Goal: Information Seeking & Learning: Find specific fact

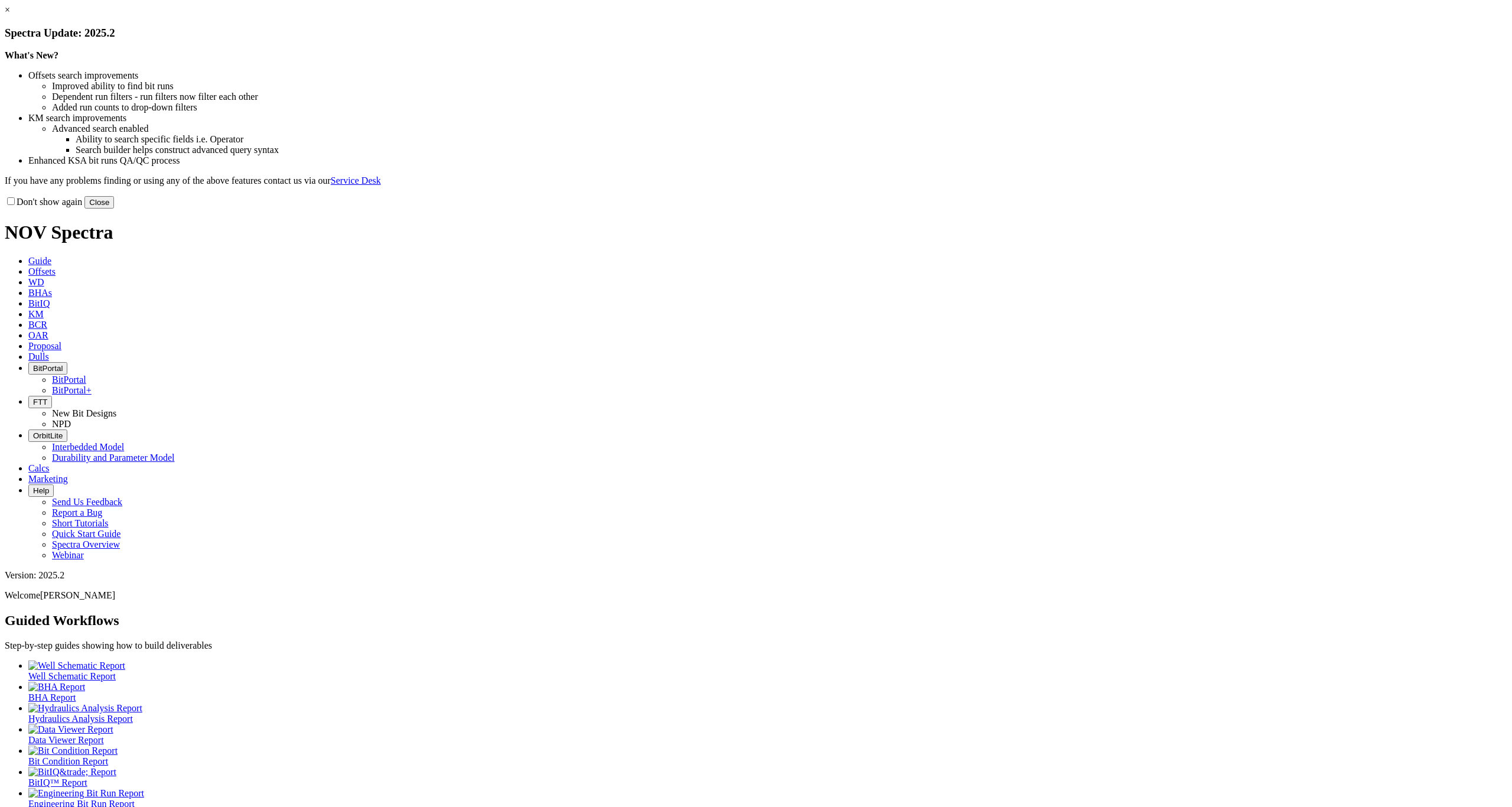
drag, startPoint x: 1006, startPoint y: 321, endPoint x: 993, endPoint y: 305, distance: 20.6
click at [114, 208] on button "Close" at bounding box center [99, 202] width 30 height 12
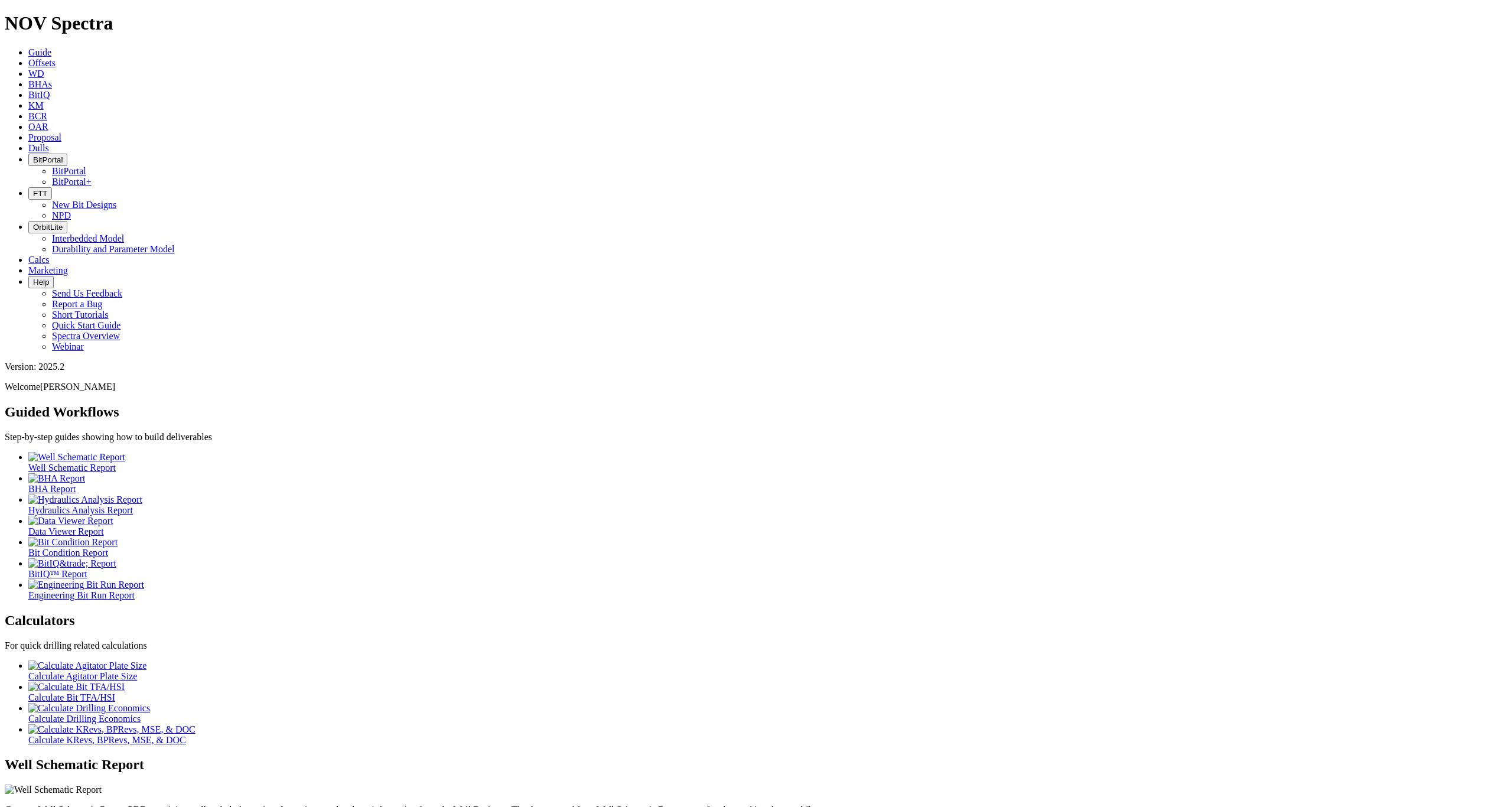
click at [63, 155] on span "BitPortal" at bounding box center [47, 159] width 30 height 9
click at [86, 166] on link "BitPortal" at bounding box center [69, 171] width 35 height 10
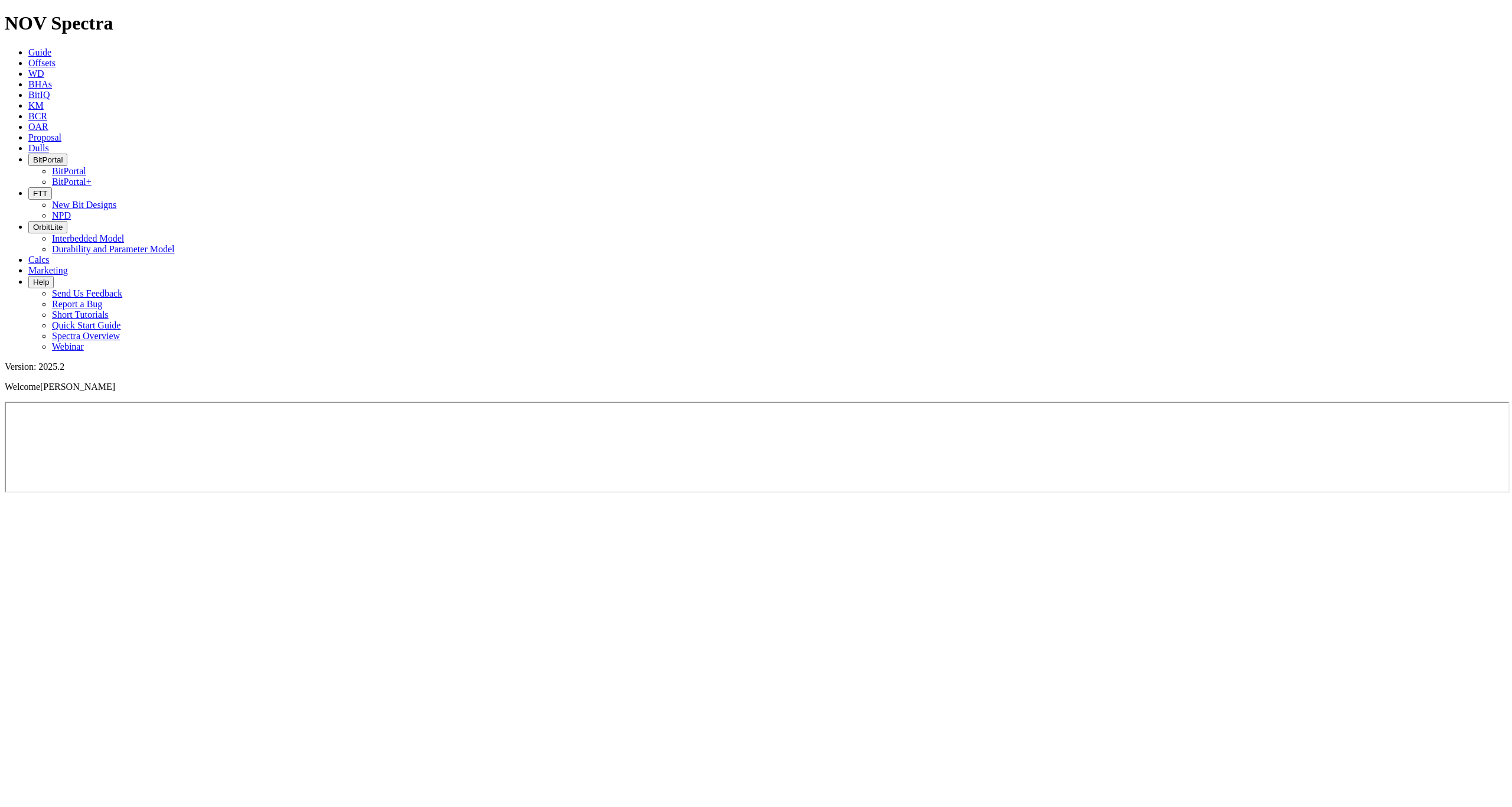
click at [68, 154] on button "BitPortal" at bounding box center [47, 159] width 39 height 12
click at [92, 177] on link "BitPortal+" at bounding box center [72, 182] width 39 height 10
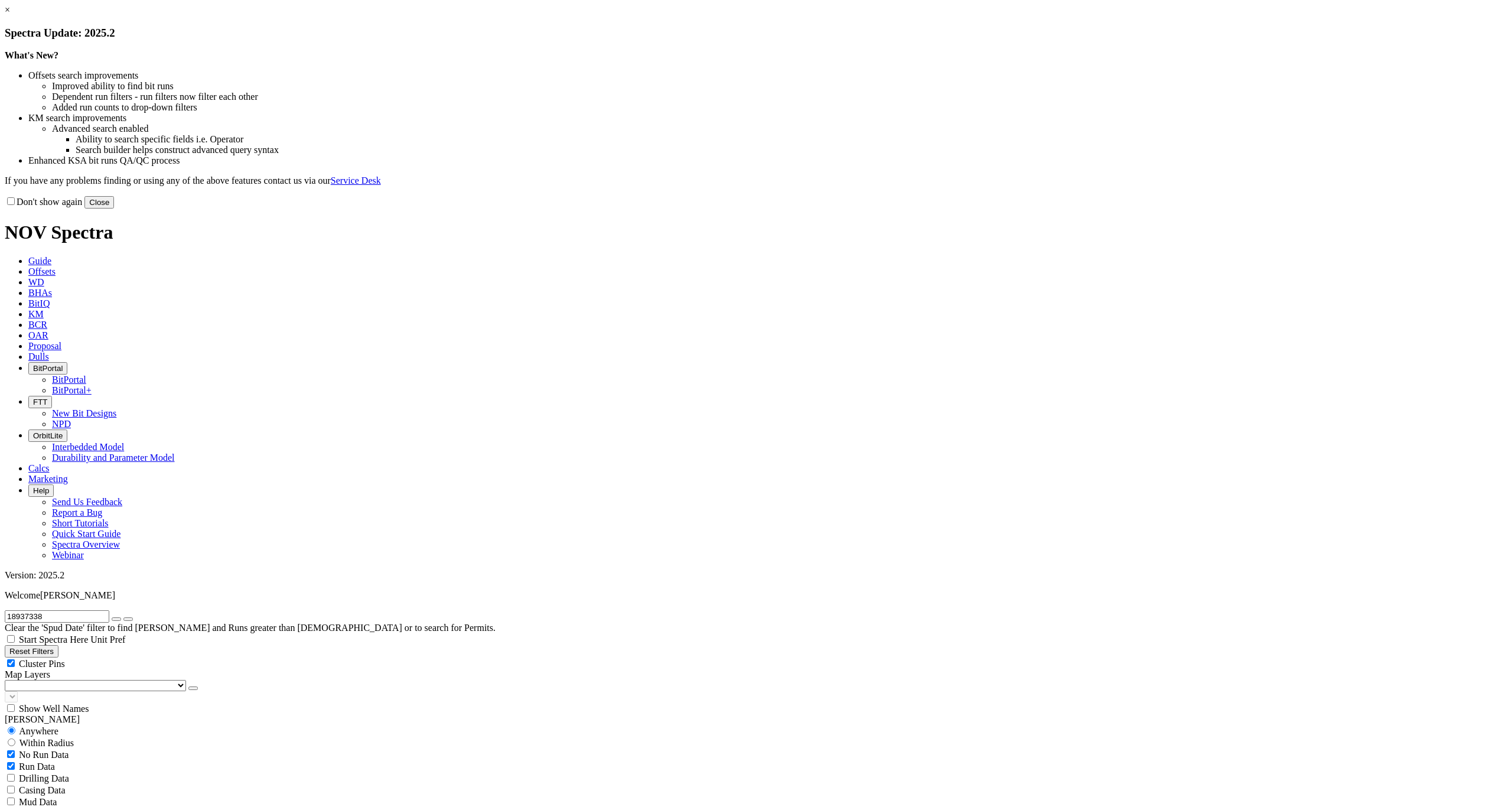
click at [0, 0] on div at bounding box center [0, 0] width 0 height 0
click at [114, 208] on button "Close" at bounding box center [99, 202] width 30 height 12
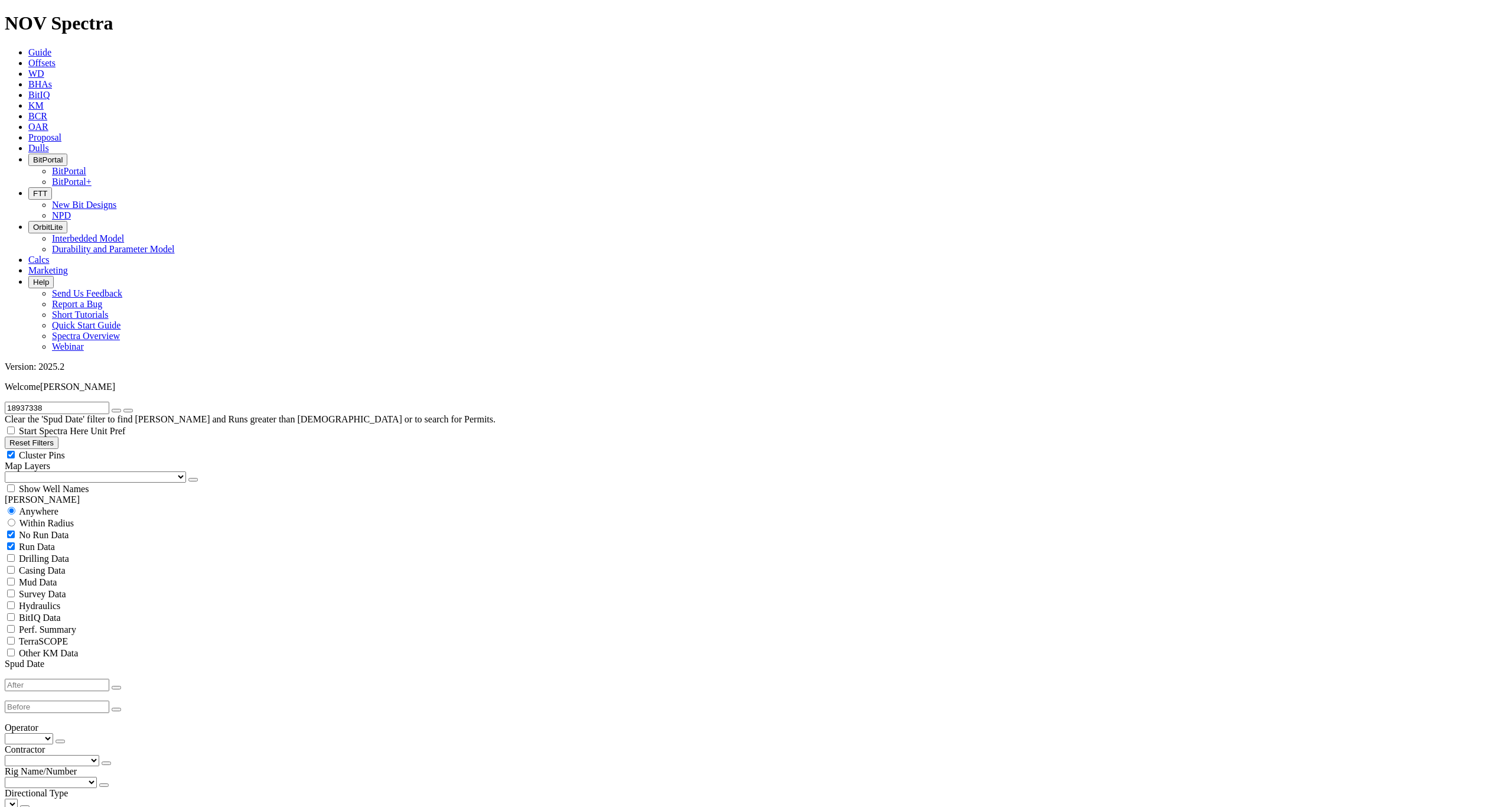
scroll to position [186, 0]
radio input "false"
radio input "true"
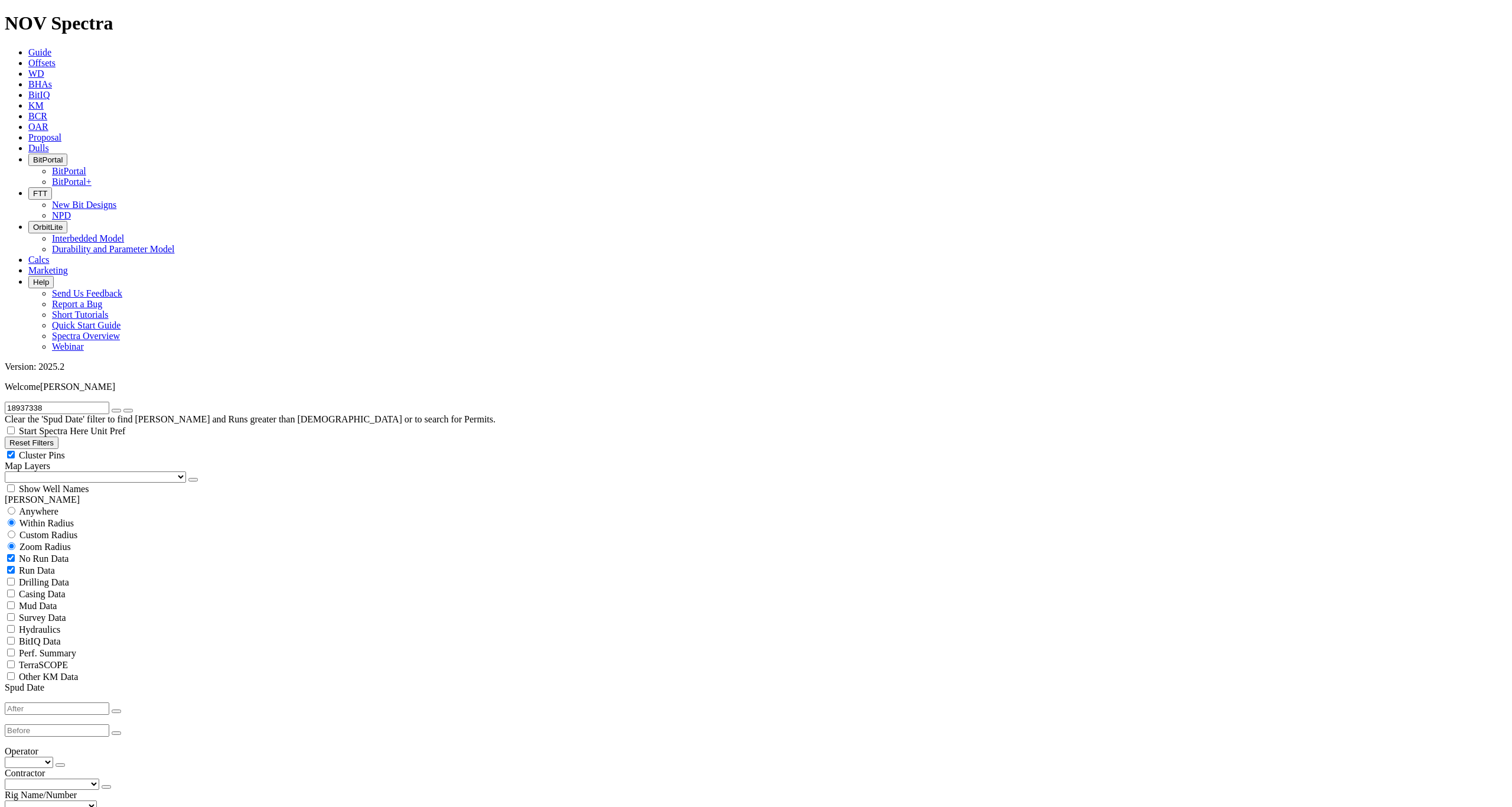
click at [92, 401] on input "18937338" at bounding box center [57, 407] width 105 height 12
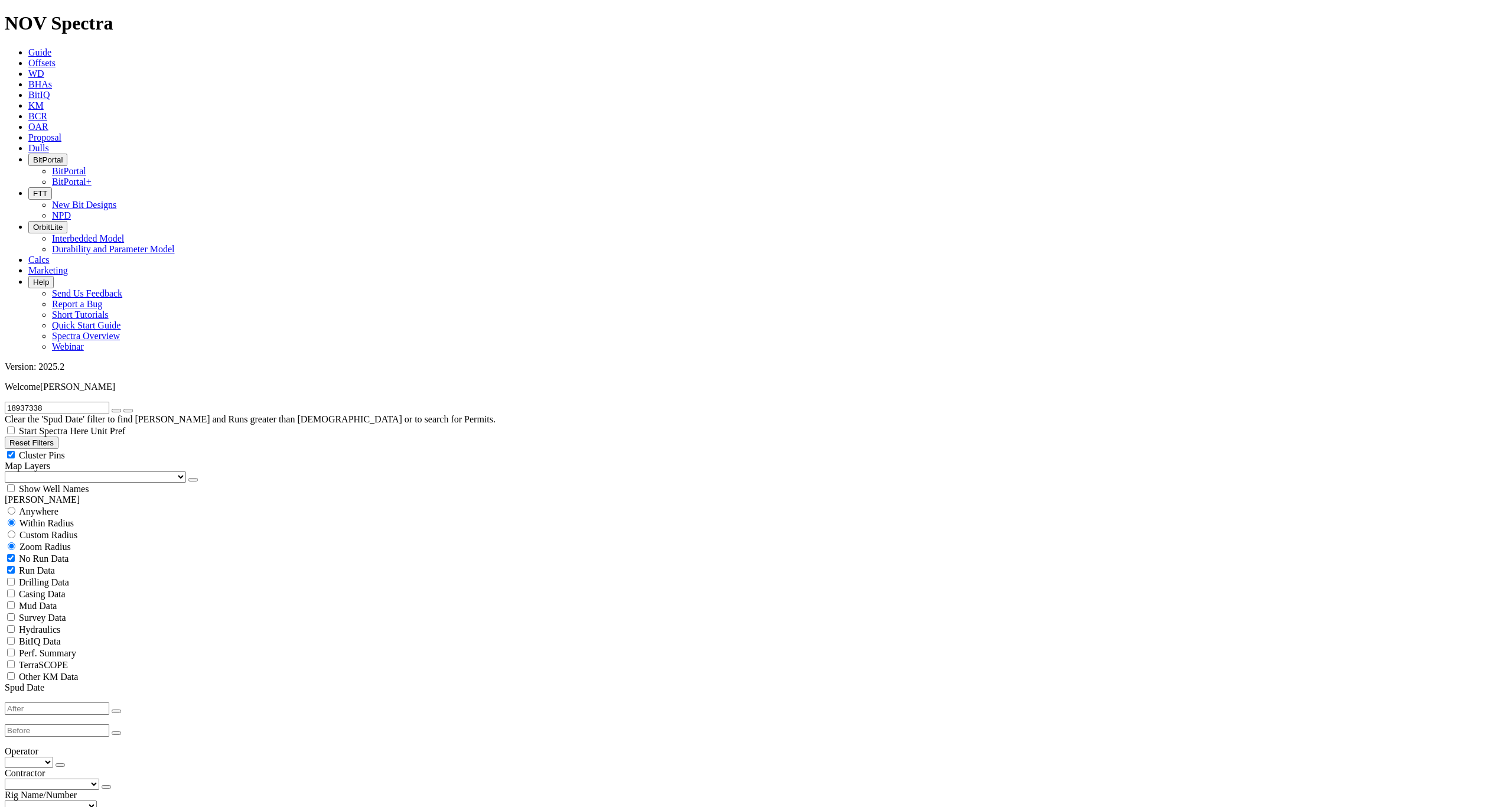
click at [92, 401] on input "18937338" at bounding box center [57, 407] width 105 height 12
click at [124, 409] on button "submit" at bounding box center [129, 410] width 10 height 3
click at [66, 401] on input "B313" at bounding box center [57, 407] width 105 height 12
type input "B313-01"
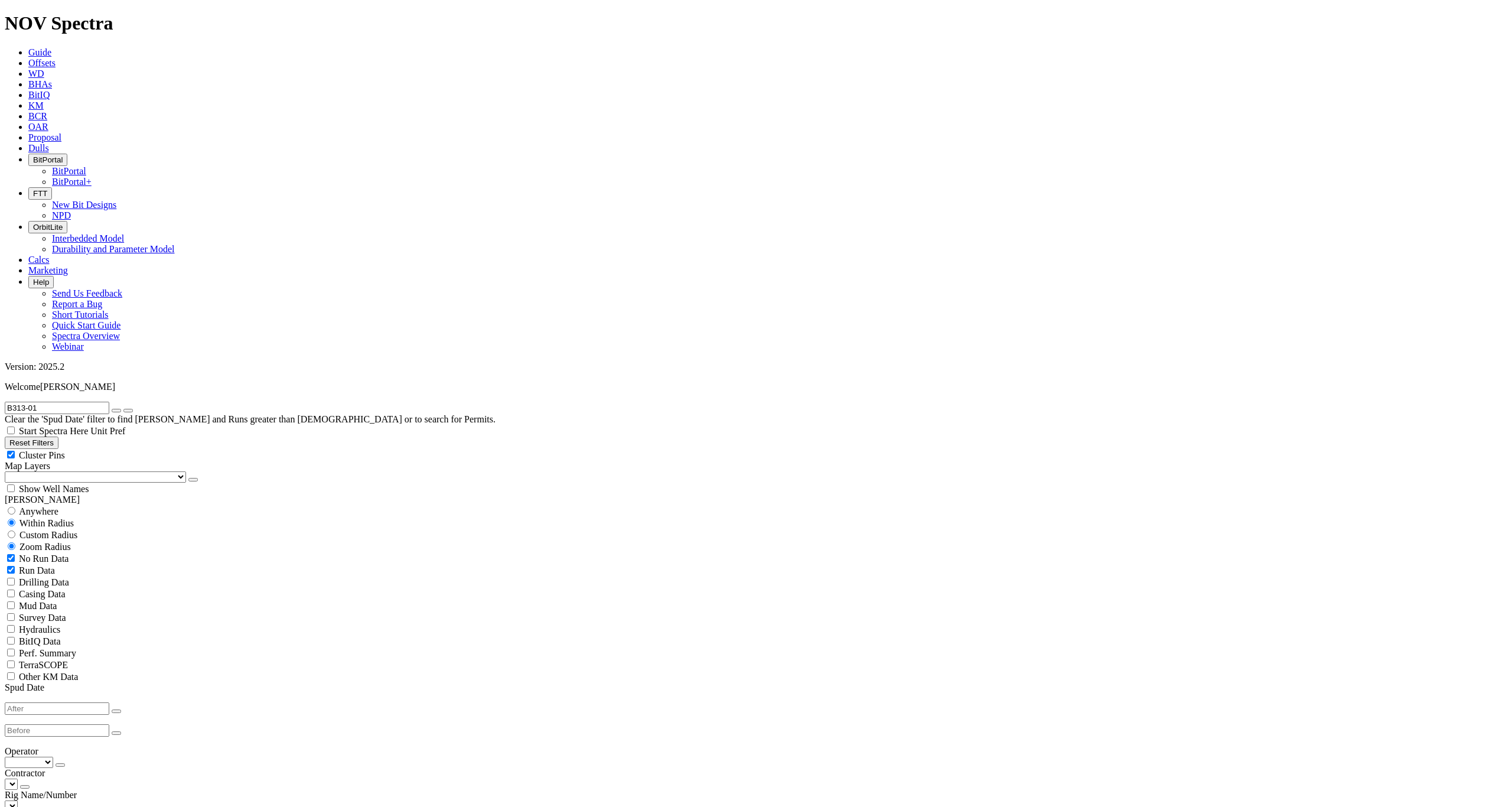
click at [124, 409] on button "submit" at bounding box center [129, 410] width 10 height 3
